Goal: Browse casually: Explore the website without a specific task or goal

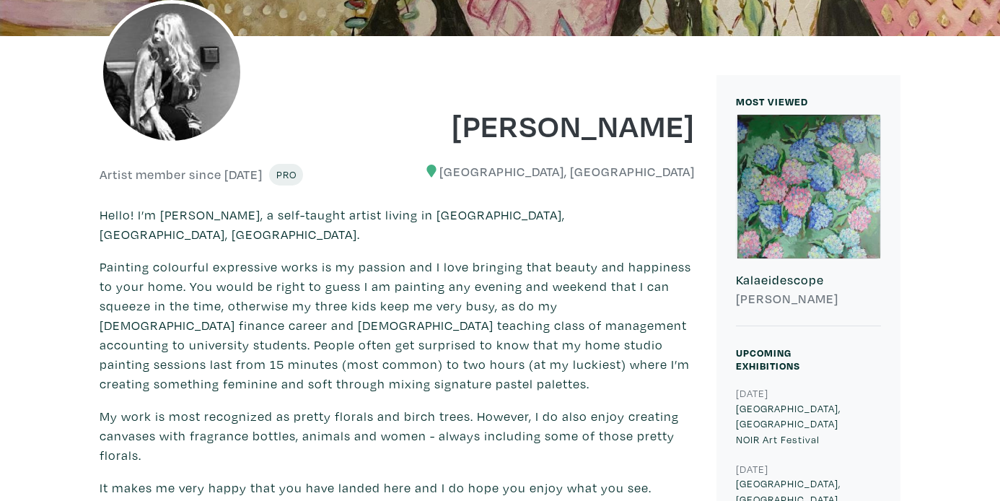
scroll to position [273, 0]
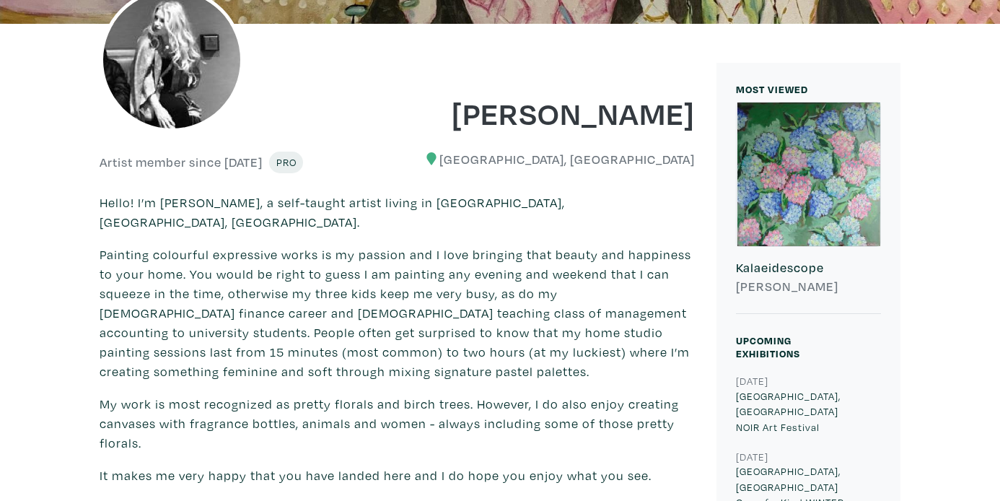
click at [797, 203] on div at bounding box center [809, 174] width 144 height 144
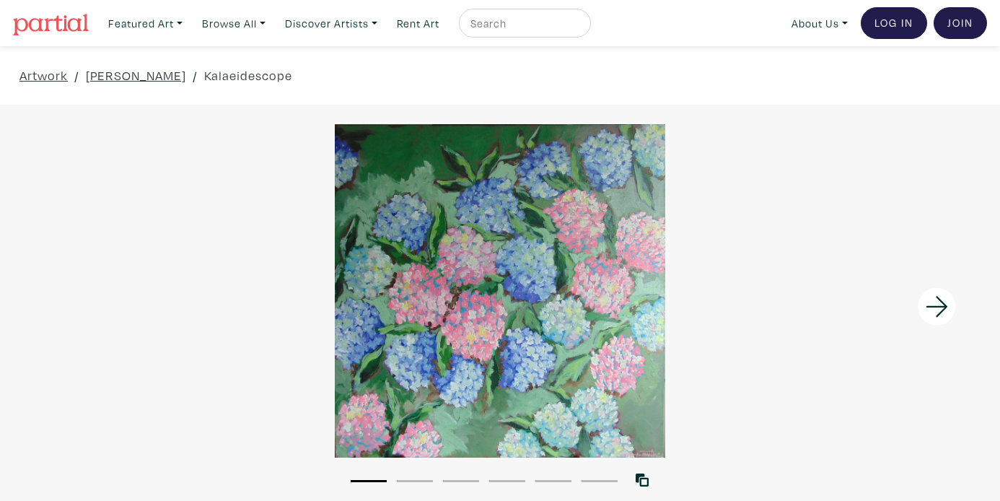
scroll to position [104, 0]
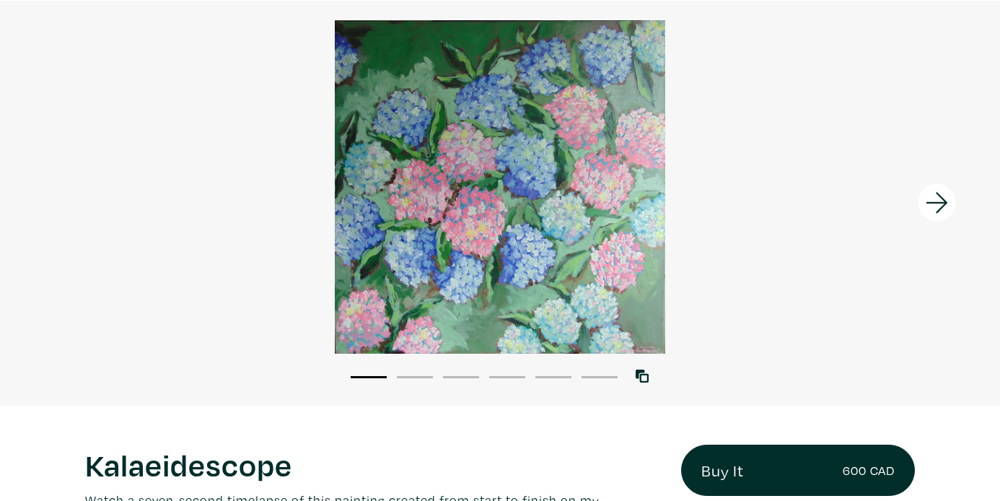
click at [936, 204] on icon at bounding box center [937, 202] width 49 height 39
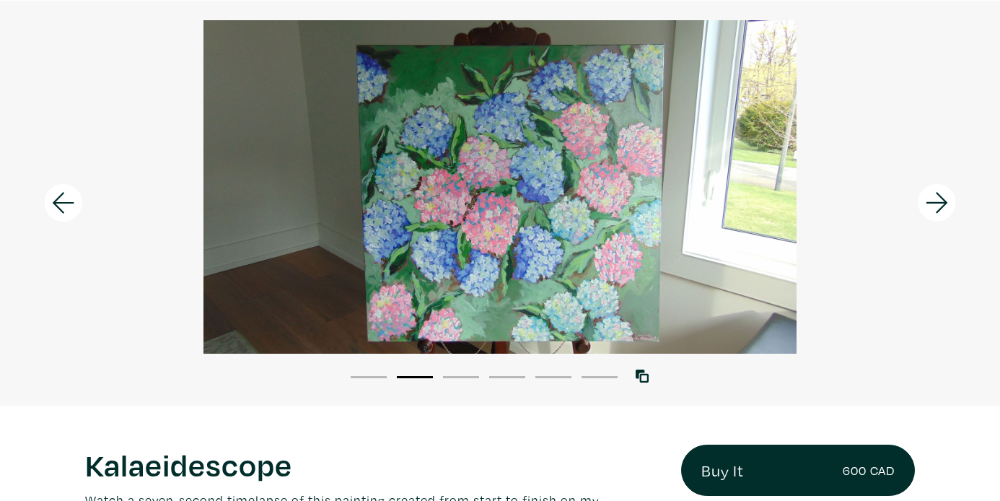
click at [936, 204] on icon at bounding box center [937, 202] width 49 height 39
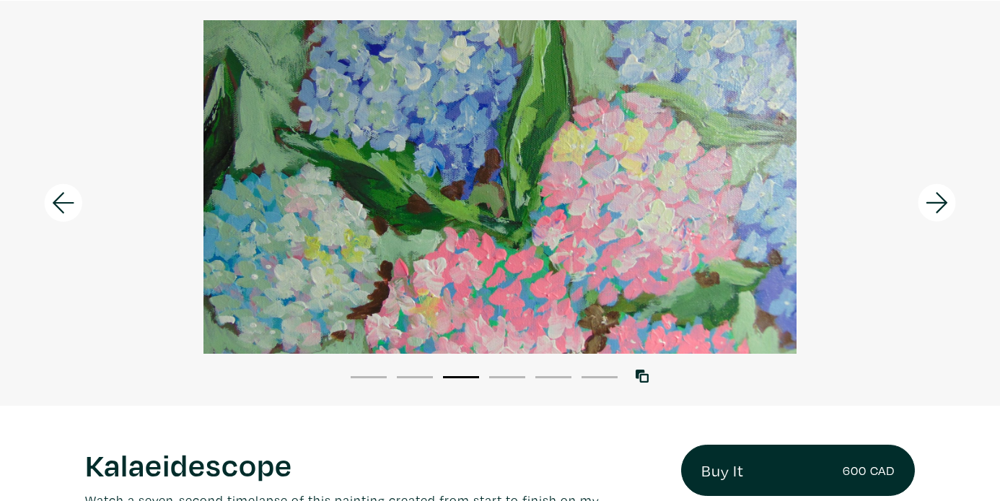
click at [936, 204] on icon at bounding box center [937, 202] width 49 height 39
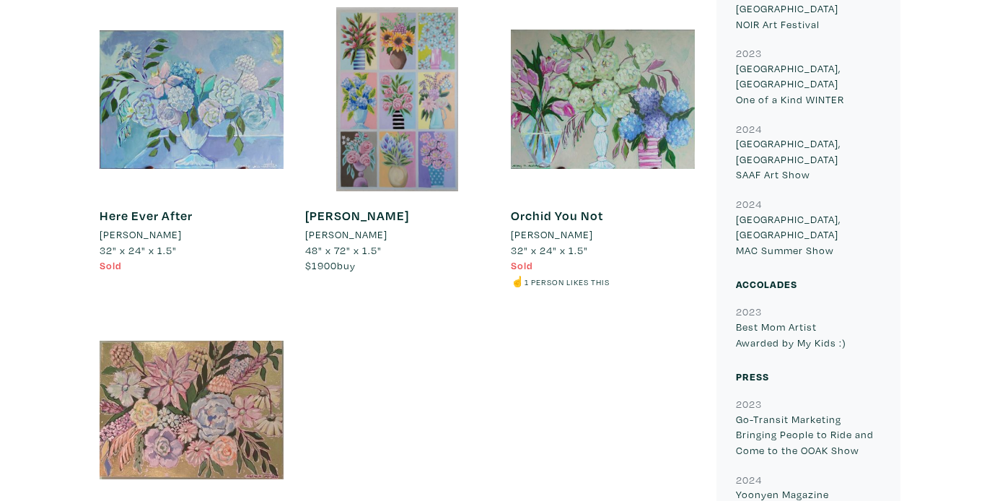
scroll to position [1338, 0]
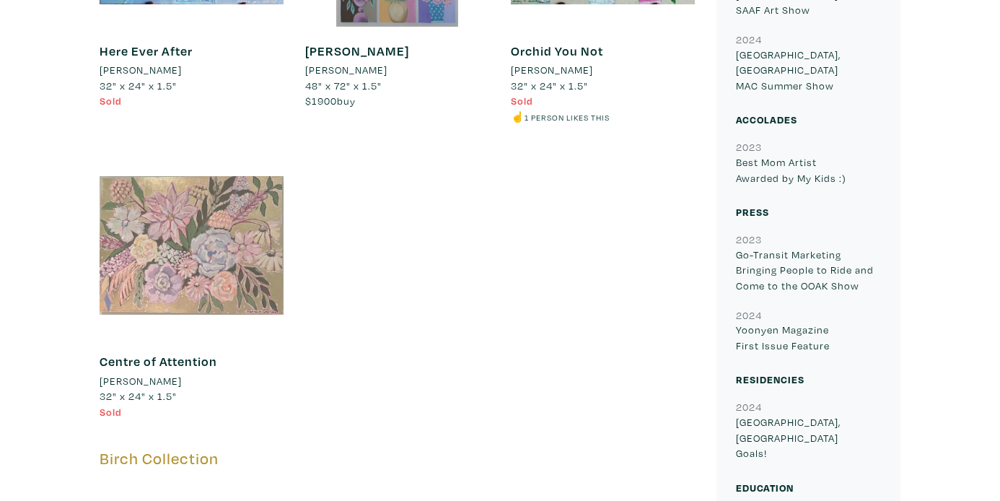
click at [232, 229] on div at bounding box center [192, 246] width 184 height 184
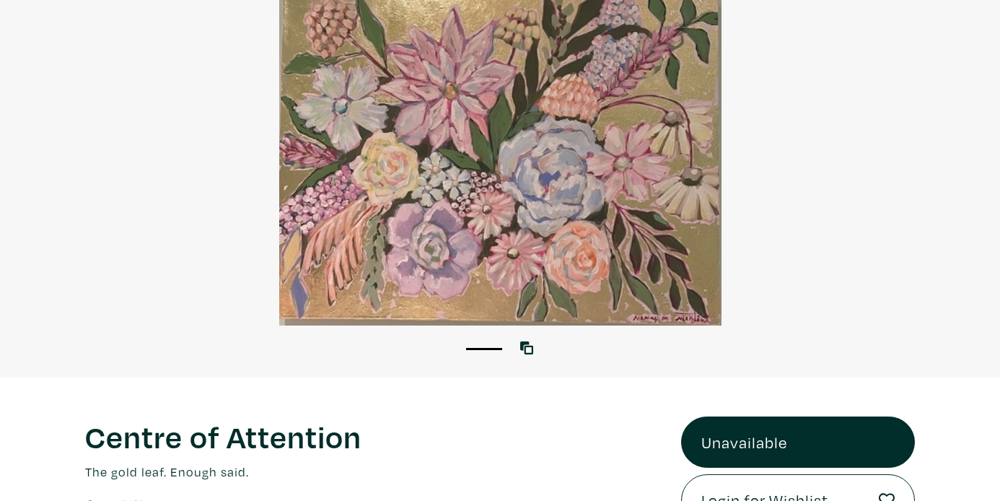
scroll to position [156, 0]
